Goal: Task Accomplishment & Management: Manage account settings

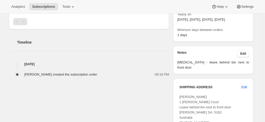
scroll to position [180, 0]
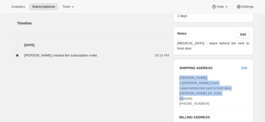
drag, startPoint x: 214, startPoint y: 90, endPoint x: 179, endPoint y: 69, distance: 41.2
click at [179, 69] on div "SHIPPING ADDRESS Edit Michelle Peckham 1 Traeger Court Leave behind bin next to…" at bounding box center [213, 111] width 80 height 105
click at [217, 88] on div "Michelle Peckham 1 Traeger Court Leave behind bin next to front door Woodcroft …" at bounding box center [214, 90] width 68 height 31
drag, startPoint x: 197, startPoint y: 97, endPoint x: 181, endPoint y: 72, distance: 29.8
click at [181, 72] on div "SHIPPING ADDRESS Edit Michelle Peckham 1 Traeger Court Leave behind bin next to…" at bounding box center [213, 111] width 80 height 105
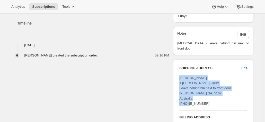
copy span "Michelle Peckham 1 Traeger Court Leave behind bin next to front door Woodcroft …"
click at [196, 89] on span "Michelle Peckham 1 Traeger Court Leave behind bin next to front door Woodcroft …" at bounding box center [206, 91] width 52 height 30
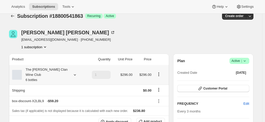
scroll to position [0, 0]
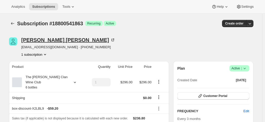
click at [113, 39] on icon at bounding box center [114, 40] width 2 height 2
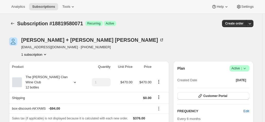
click at [118, 49] on div "Ian + Deborah Winslow winslowid@hotmail.com · +61416171260 1 subscription" at bounding box center [94, 47] width 171 height 20
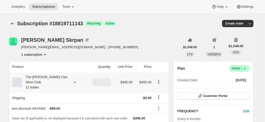
click at [65, 76] on div "The Maxwell Clan Wine Club 12 bottles" at bounding box center [45, 81] width 46 height 15
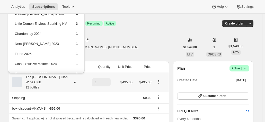
click at [65, 76] on div "The [PERSON_NAME] Clan Wine Club 12 bottles" at bounding box center [45, 81] width 46 height 15
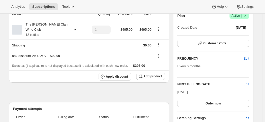
scroll to position [77, 0]
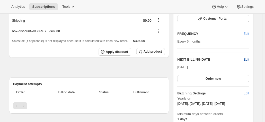
click at [246, 59] on span "Edit" at bounding box center [247, 59] width 6 height 5
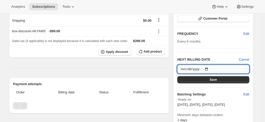
click at [209, 69] on input "[DATE]" at bounding box center [213, 69] width 72 height 9
type input "2026-05-01"
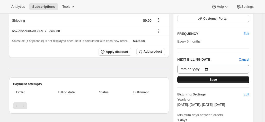
click at [194, 80] on button "Save" at bounding box center [213, 79] width 72 height 7
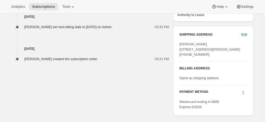
scroll to position [258, 0]
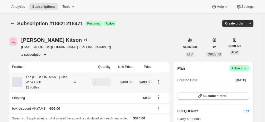
click at [59, 77] on div "The [PERSON_NAME] Clan Wine Club 12 bottles" at bounding box center [45, 81] width 46 height 15
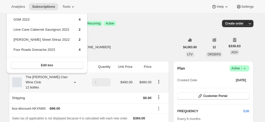
click at [59, 77] on div "The Maxwell Clan Wine Club 12 bottles" at bounding box center [45, 81] width 46 height 15
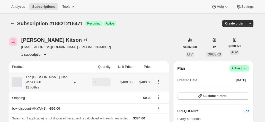
click at [47, 78] on div "The [PERSON_NAME] Clan Wine Club 12 bottles" at bounding box center [45, 81] width 46 height 15
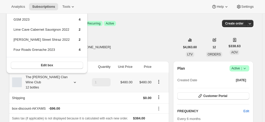
click at [47, 78] on div "The [PERSON_NAME] Clan Wine Club 12 bottles" at bounding box center [45, 81] width 46 height 15
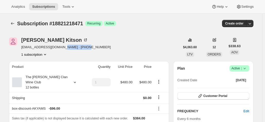
drag, startPoint x: 86, startPoint y: 48, endPoint x: 60, endPoint y: 49, distance: 26.0
click at [60, 49] on div "Trevor Kitson tjrkitson@bigpond.com · +61418221124 1 subscription" at bounding box center [94, 47] width 171 height 20
copy span "+61418221124"
click at [58, 79] on div "The [PERSON_NAME] Clan Wine Club 12 bottles" at bounding box center [45, 81] width 46 height 15
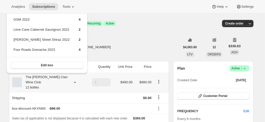
click at [58, 79] on div "The [PERSON_NAME] Clan Wine Club 12 bottles" at bounding box center [45, 81] width 46 height 15
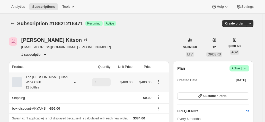
click at [57, 78] on div "The Maxwell Clan Wine Club 12 bottles" at bounding box center [45, 81] width 46 height 15
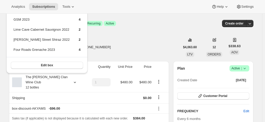
click at [123, 44] on div "Trevor Kitson tjrkitson@bigpond.com · +61418221124 1 subscription" at bounding box center [94, 47] width 171 height 20
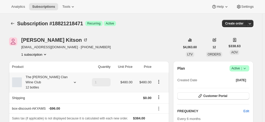
click at [46, 75] on div "The [PERSON_NAME] Clan Wine Club 12 bottles" at bounding box center [45, 81] width 46 height 15
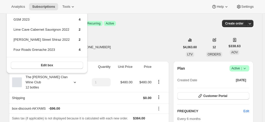
click at [150, 41] on div "Trevor Kitson tjrkitson@bigpond.com · +61418221124 1 subscription" at bounding box center [94, 47] width 171 height 20
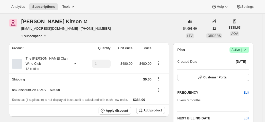
scroll to position [77, 0]
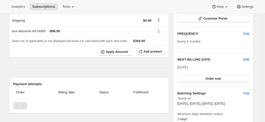
click at [245, 58] on span "Edit" at bounding box center [247, 59] width 6 height 5
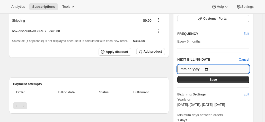
click at [209, 69] on input "2026-02-02" at bounding box center [213, 69] width 72 height 9
type input "2026-05-01"
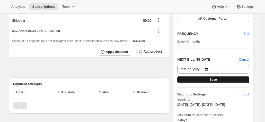
click at [195, 78] on button "Save" at bounding box center [213, 79] width 72 height 7
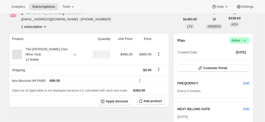
scroll to position [0, 0]
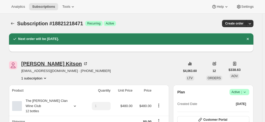
click at [36, 63] on div "Trevor Kitson" at bounding box center [54, 63] width 67 height 5
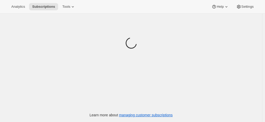
scroll to position [53, 0]
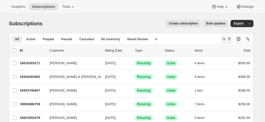
click at [227, 39] on icon "Search and filter results" at bounding box center [224, 38] width 5 height 5
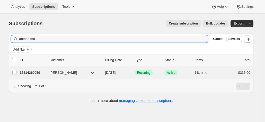
type input "anthea mo"
click at [23, 71] on p "18814369959" at bounding box center [33, 72] width 26 height 5
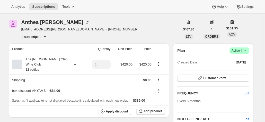
scroll to position [26, 0]
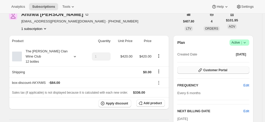
click at [206, 68] on button "Customer Portal" at bounding box center [213, 69] width 72 height 7
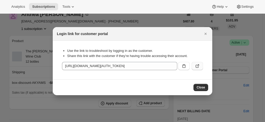
click at [199, 67] on icon ":rd0:" at bounding box center [197, 65] width 5 height 5
click at [203, 33] on icon "Close" at bounding box center [205, 33] width 5 height 5
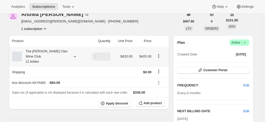
click at [59, 50] on div "The [PERSON_NAME] Clan Wine Club 12 bottles" at bounding box center [45, 56] width 46 height 15
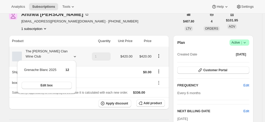
click at [59, 50] on div "The [PERSON_NAME] Clan Wine Club 12 bottles" at bounding box center [45, 56] width 46 height 15
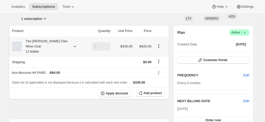
scroll to position [52, 0]
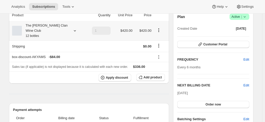
click at [68, 28] on div "The [PERSON_NAME] Clan Wine Club 12 bottles" at bounding box center [45, 30] width 46 height 15
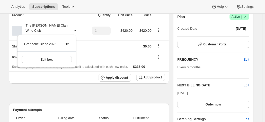
click at [249, 86] on span "Edit" at bounding box center [247, 85] width 6 height 5
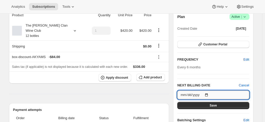
click at [209, 94] on input "2025-11-03" at bounding box center [213, 94] width 72 height 9
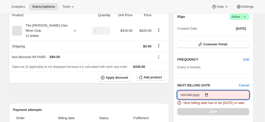
type input "2025-10-18"
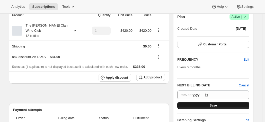
click at [197, 102] on button "Save" at bounding box center [213, 105] width 72 height 7
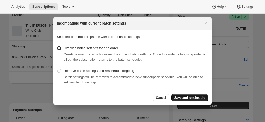
click at [193, 96] on span "Save and reschedule" at bounding box center [190, 98] width 31 height 4
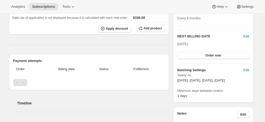
scroll to position [129, 0]
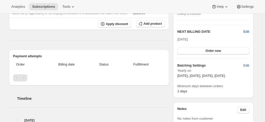
click at [246, 31] on span "Edit" at bounding box center [247, 31] width 6 height 5
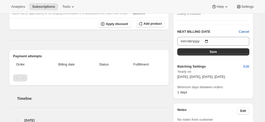
click at [246, 31] on span "Cancel" at bounding box center [244, 31] width 10 height 5
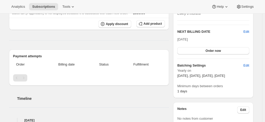
click at [244, 20] on hr at bounding box center [213, 20] width 72 height 0
click at [248, 35] on div "NEXT BILLING DATE Edit Oct 18, 2025 Order now" at bounding box center [213, 41] width 72 height 25
click at [249, 31] on span "Edit" at bounding box center [247, 31] width 6 height 5
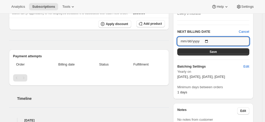
click at [209, 41] on input "2025-10-18" at bounding box center [213, 41] width 72 height 9
type input "2026-03-03"
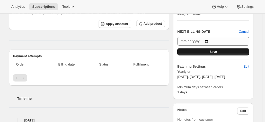
click at [217, 54] on button "Save" at bounding box center [213, 51] width 72 height 7
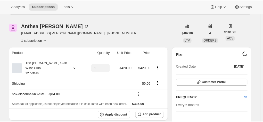
scroll to position [0, 0]
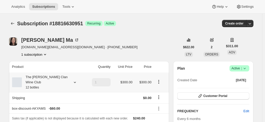
click at [62, 80] on div "The [PERSON_NAME] Clan Wine Club 12 bottles" at bounding box center [45, 81] width 46 height 15
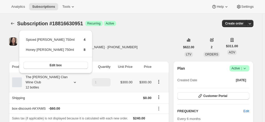
click at [62, 80] on div "The [PERSON_NAME] Clan Wine Club 12 bottles" at bounding box center [45, 81] width 46 height 15
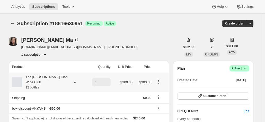
click at [60, 83] on div "The [PERSON_NAME] Clan Wine Club 12 bottles" at bounding box center [45, 81] width 46 height 15
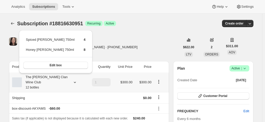
click at [60, 83] on div "The [PERSON_NAME] Clan Wine Club 12 bottles" at bounding box center [45, 81] width 46 height 15
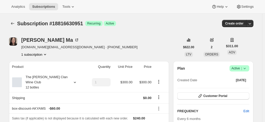
click at [197, 19] on div "Subscription #18816630951. This page is ready Subscription #18816630951 Success…" at bounding box center [131, 24] width 245 height 20
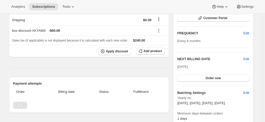
scroll to position [103, 0]
